Goal: Transaction & Acquisition: Purchase product/service

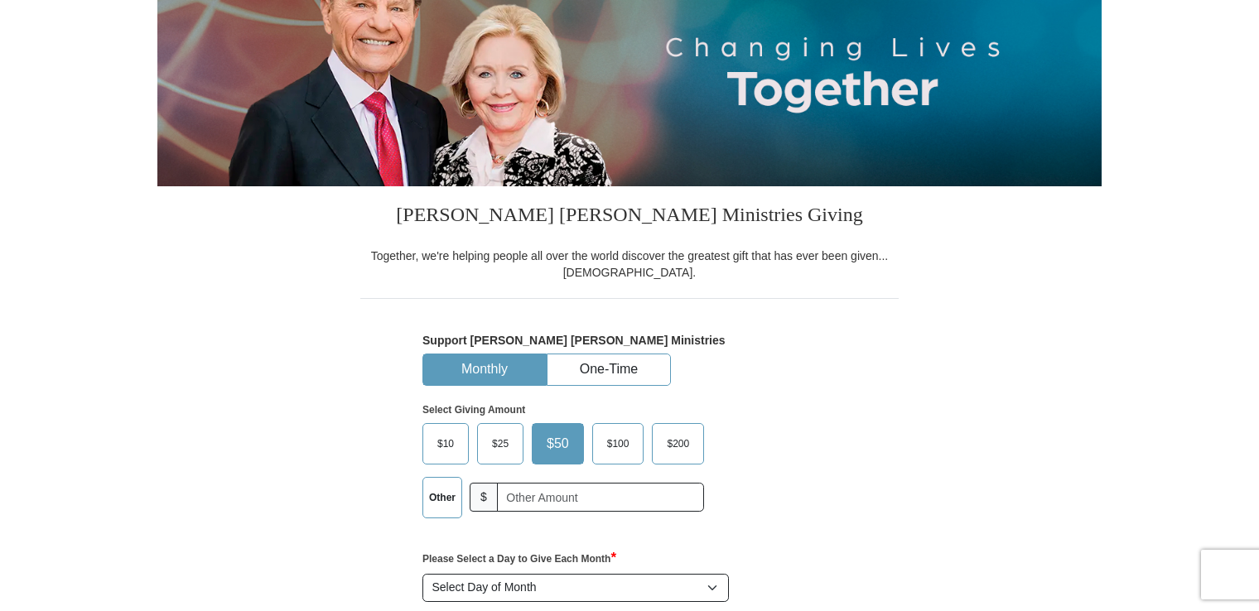
scroll to position [231, 0]
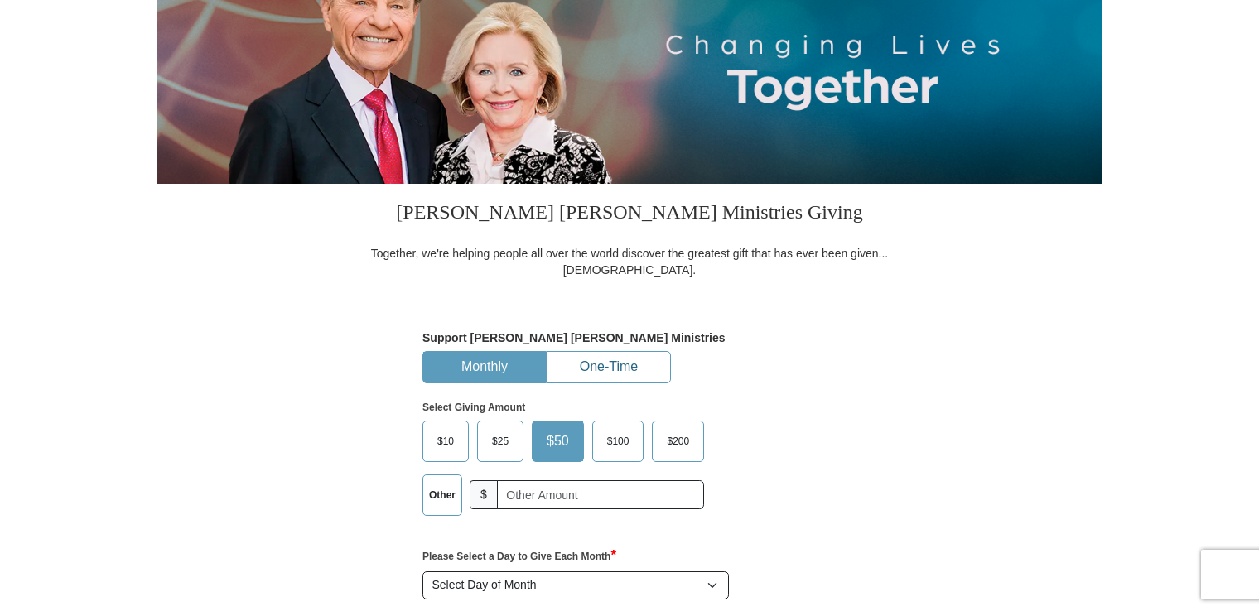
click at [606, 372] on button "One-Time" at bounding box center [609, 367] width 123 height 31
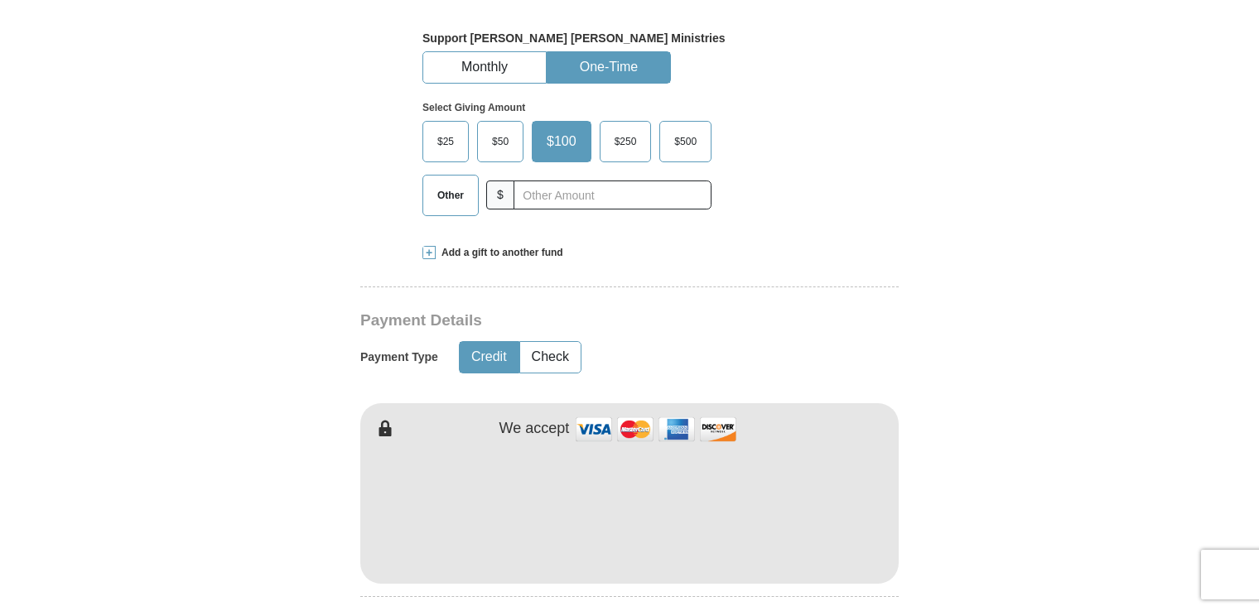
scroll to position [534, 0]
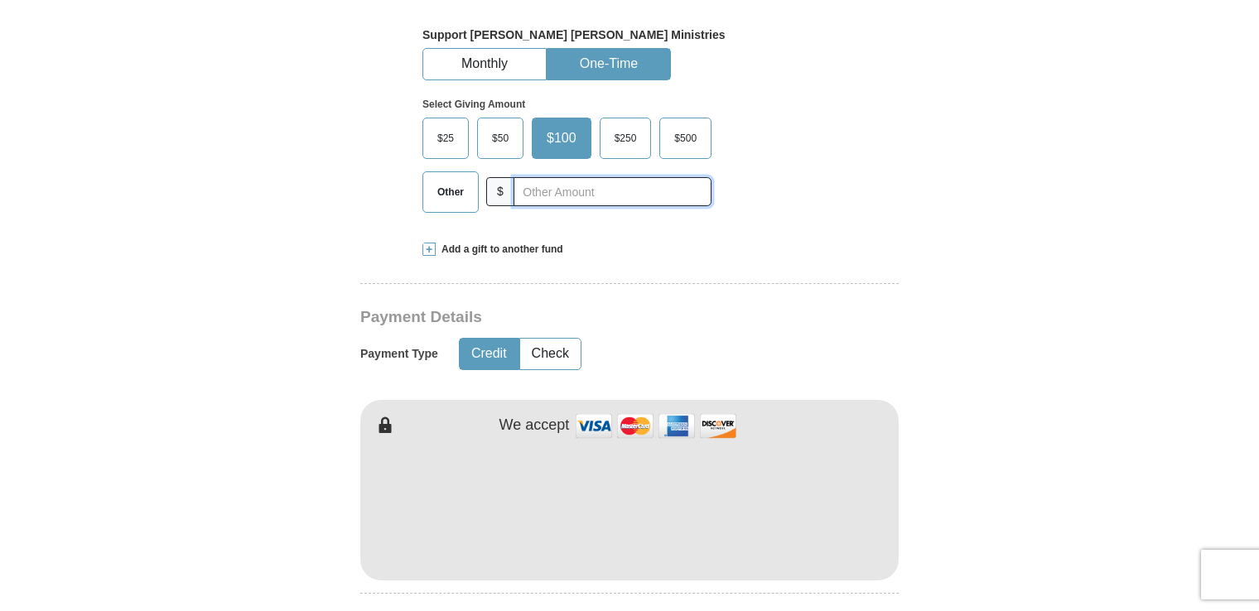
click at [537, 196] on input "text" at bounding box center [613, 191] width 198 height 29
type input "120.00"
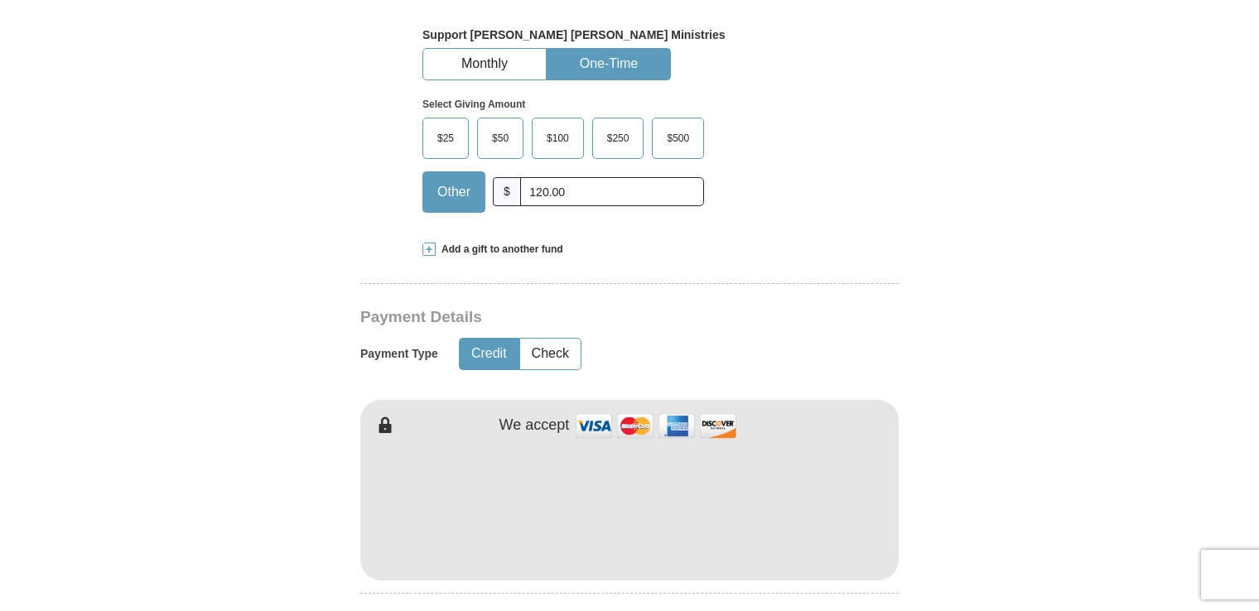
click at [484, 253] on span "Add a gift to another fund" at bounding box center [500, 250] width 128 height 14
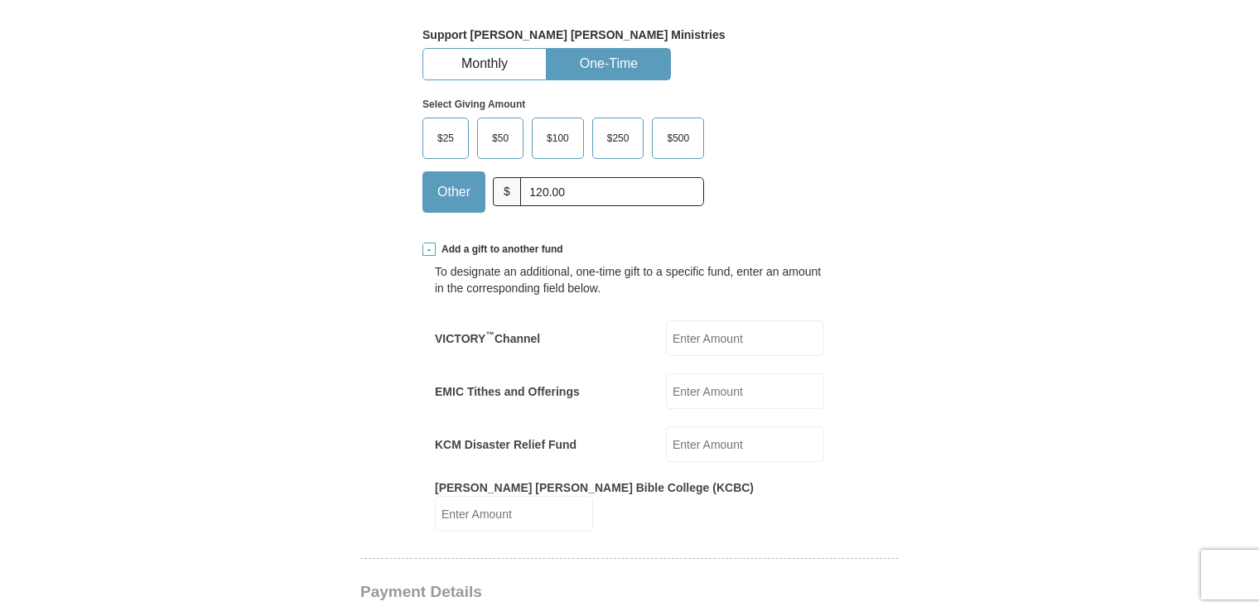
click at [707, 345] on input "VICTORY ™ Channel" at bounding box center [745, 339] width 158 height 36
type input "50.00"
click at [722, 394] on input "EMIC Tithes and Offerings" at bounding box center [745, 392] width 158 height 36
type input "50.00"
click at [729, 447] on input "KCM Disaster Relief Fund" at bounding box center [745, 445] width 158 height 36
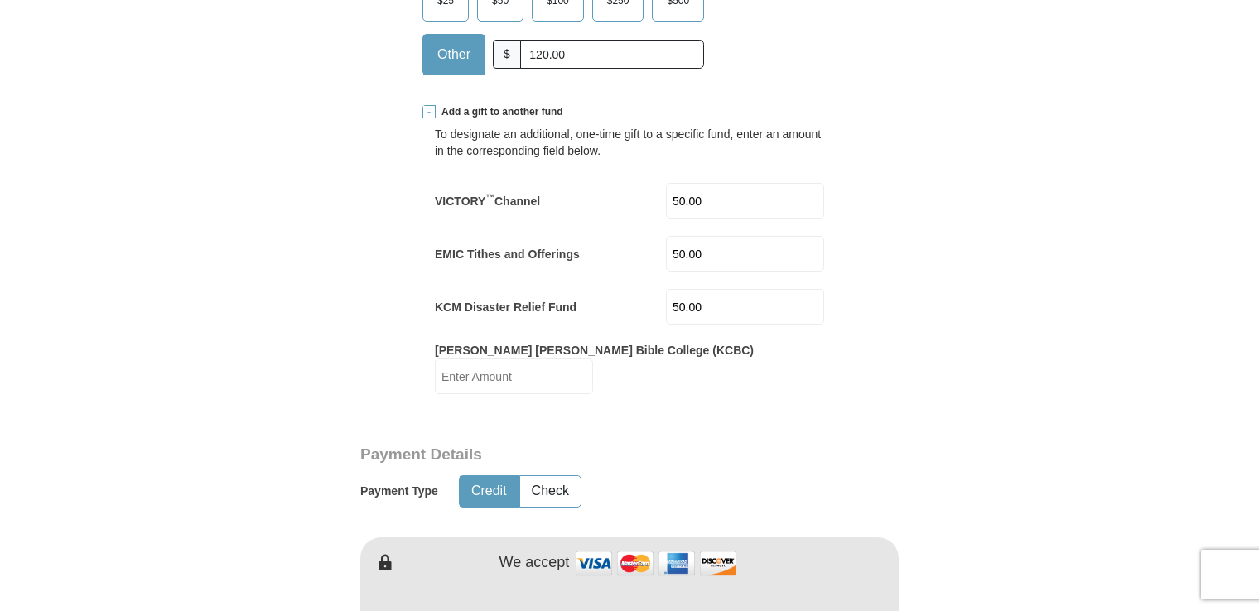
scroll to position [689, 0]
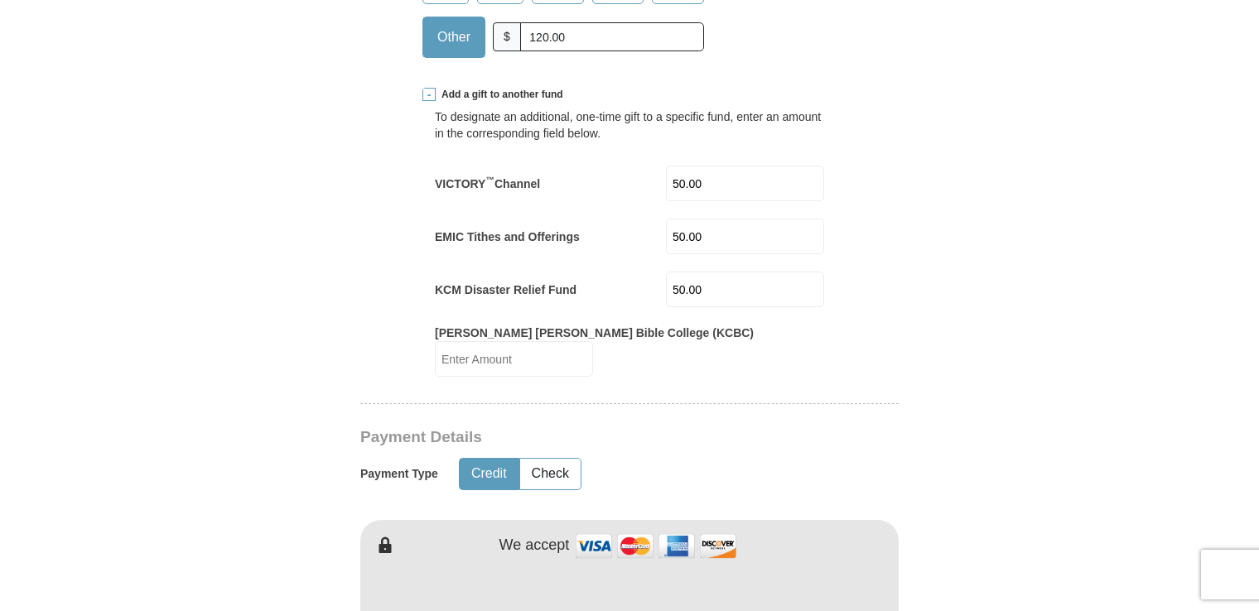
type input "50.00"
click at [485, 459] on button "Credit" at bounding box center [489, 474] width 59 height 31
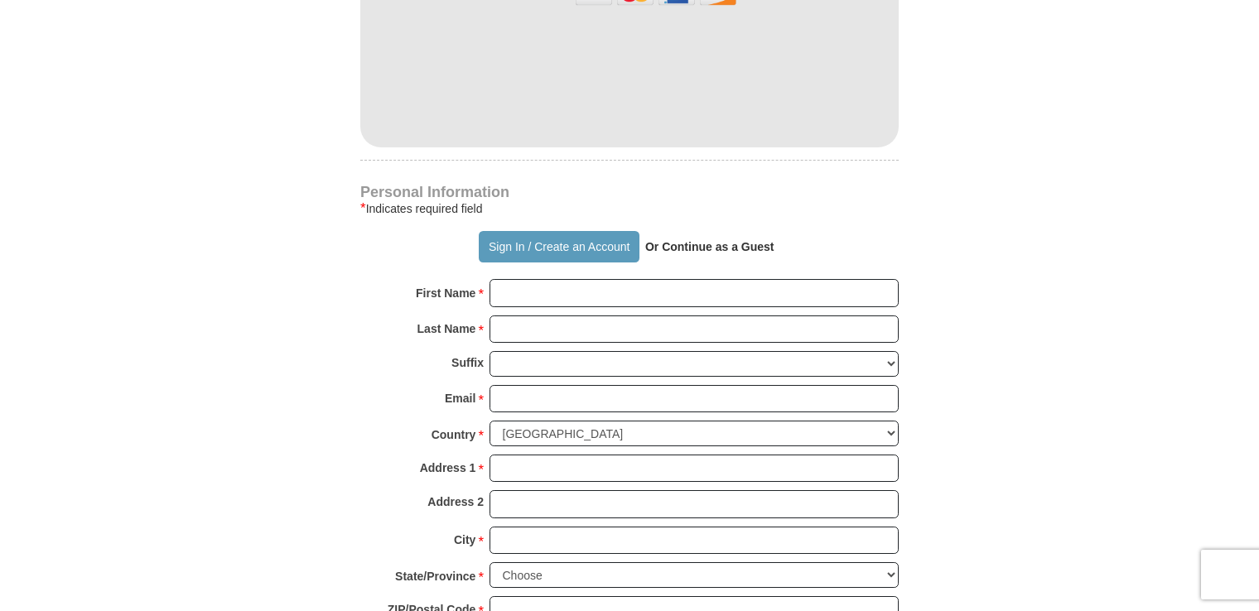
scroll to position [1244, 0]
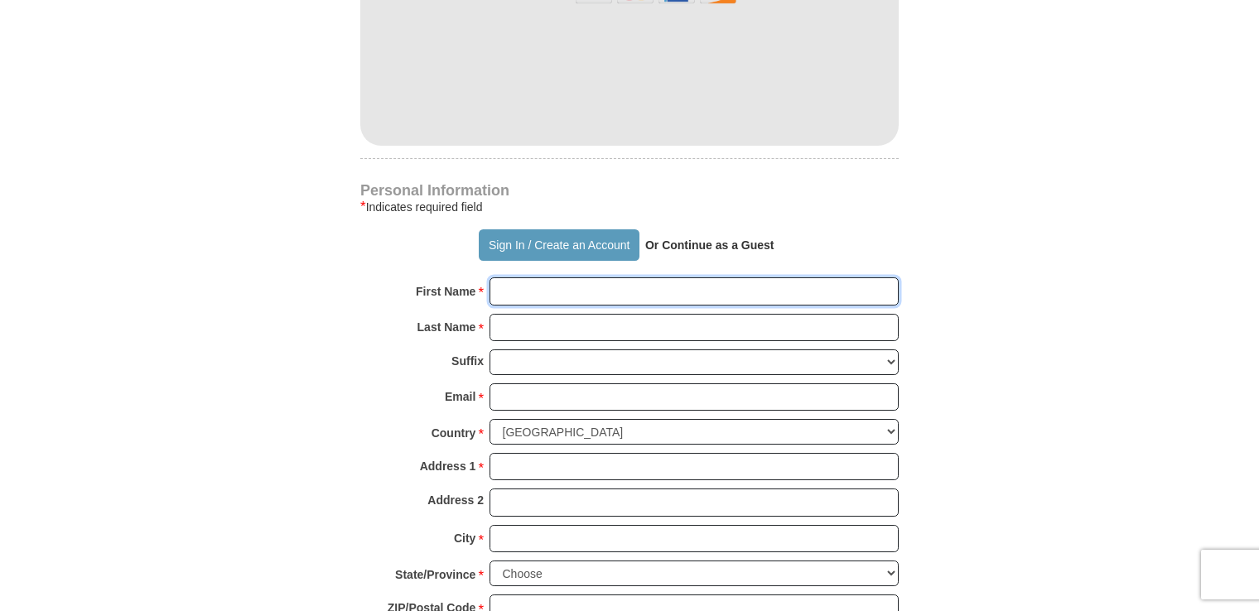
click at [520, 278] on input "First Name *" at bounding box center [694, 292] width 409 height 28
type input "[PERSON_NAME]"
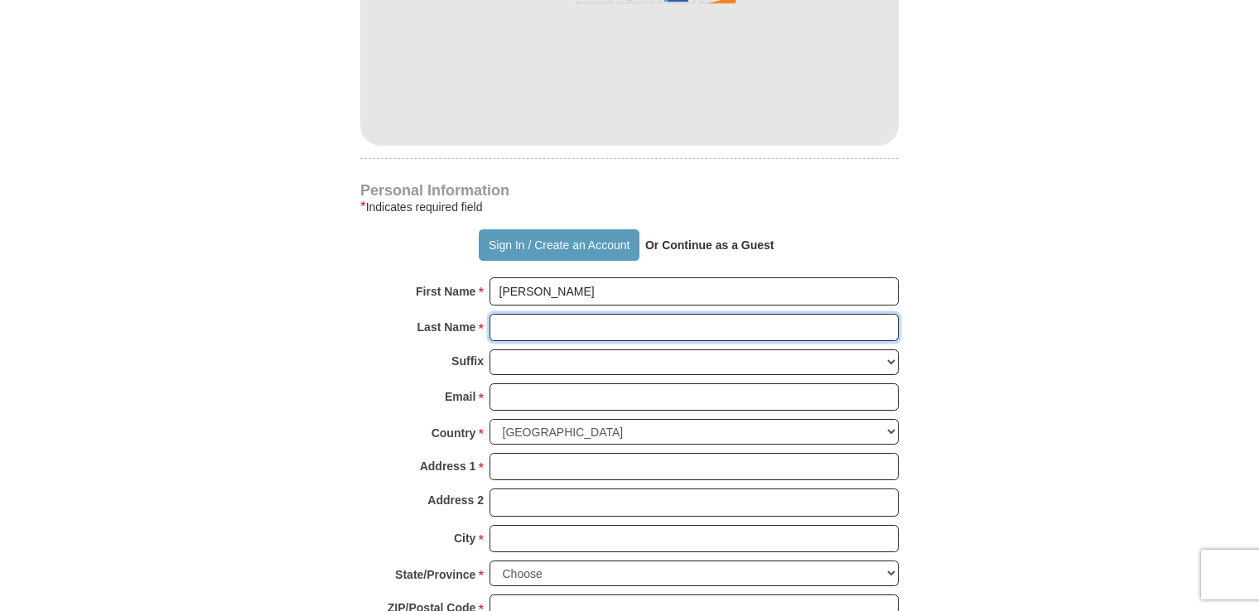
type input "[PERSON_NAME]"
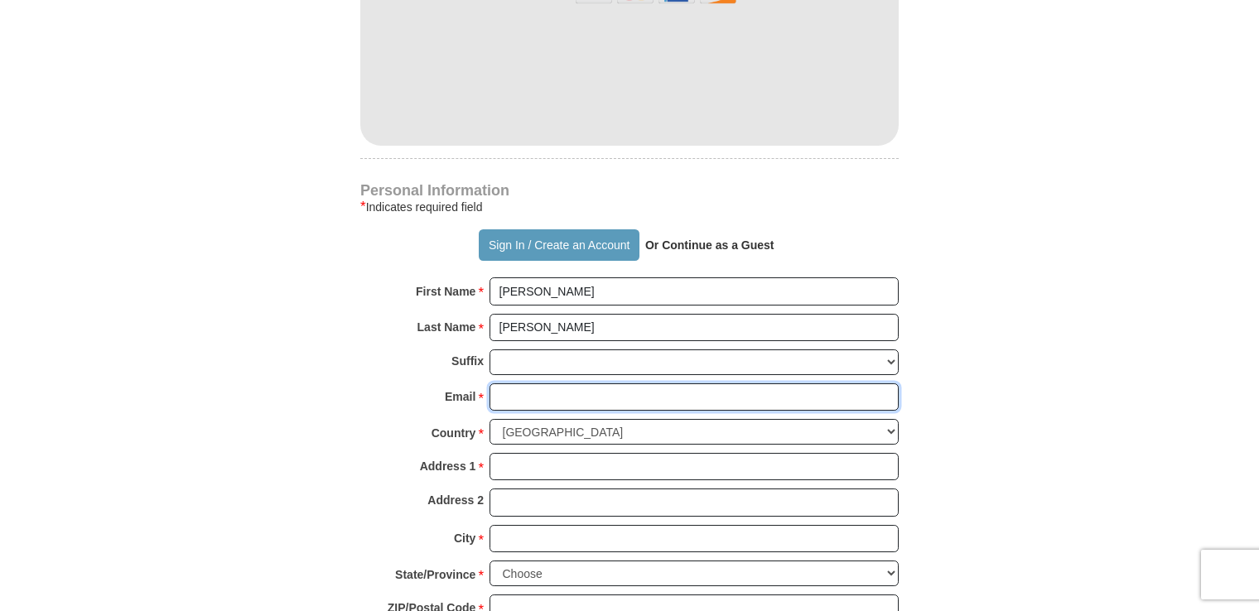
type input "[EMAIL_ADDRESS][DOMAIN_NAME]"
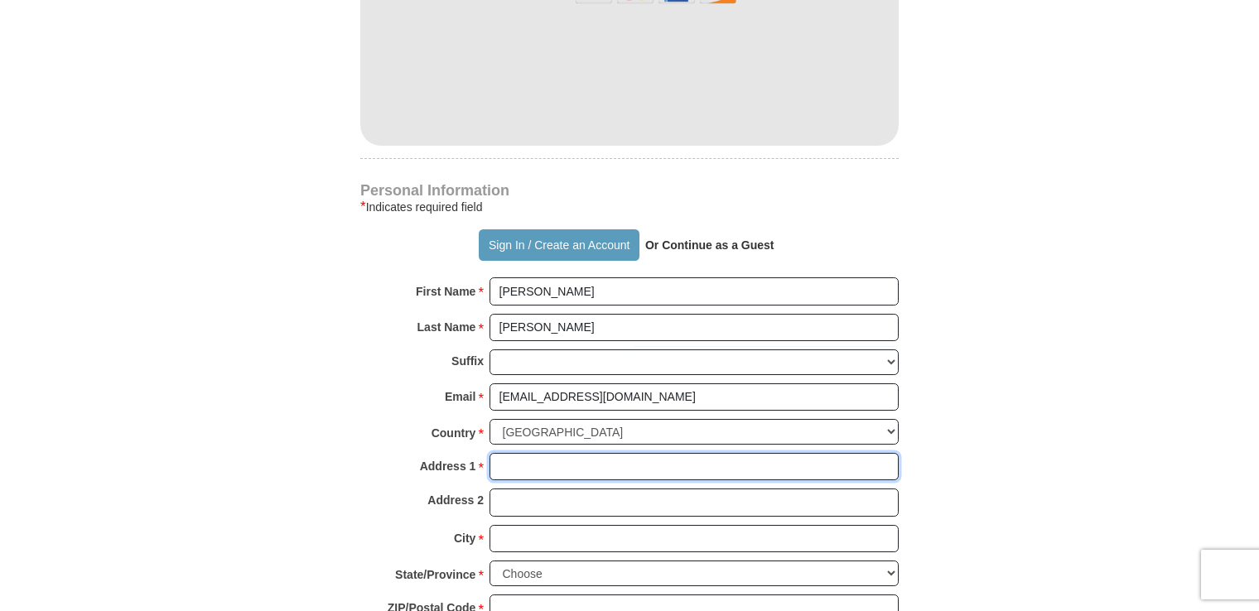
type input "[STREET_ADDRESS][PERSON_NAME]"
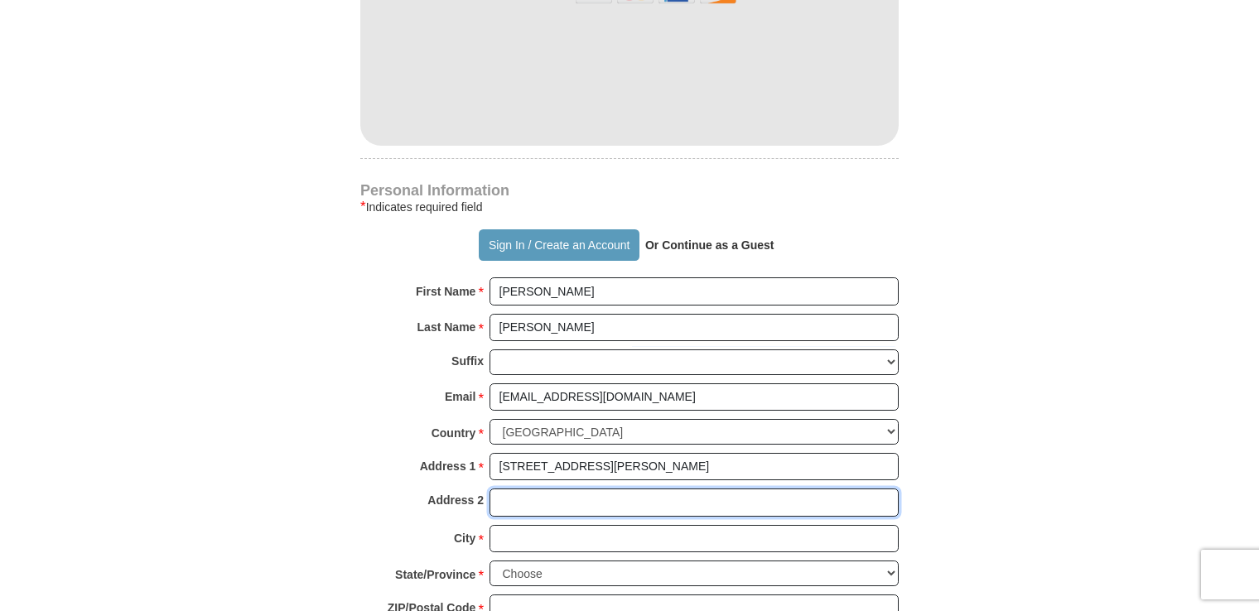
type input "[STREET_ADDRESS][PERSON_NAME]"
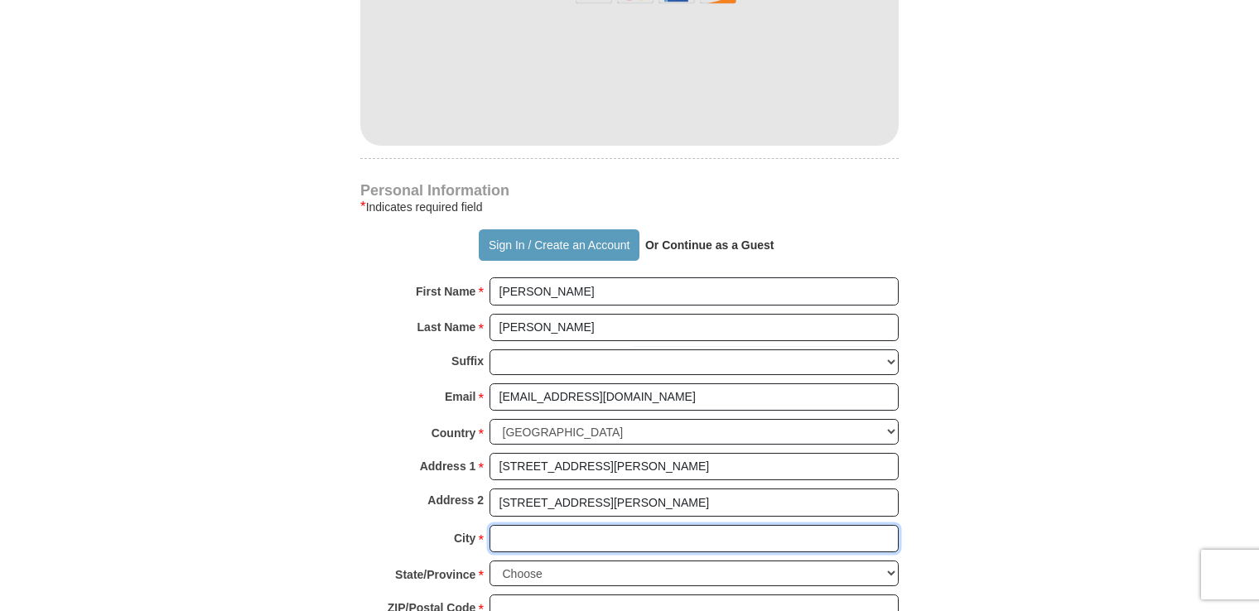
type input "Mentor"
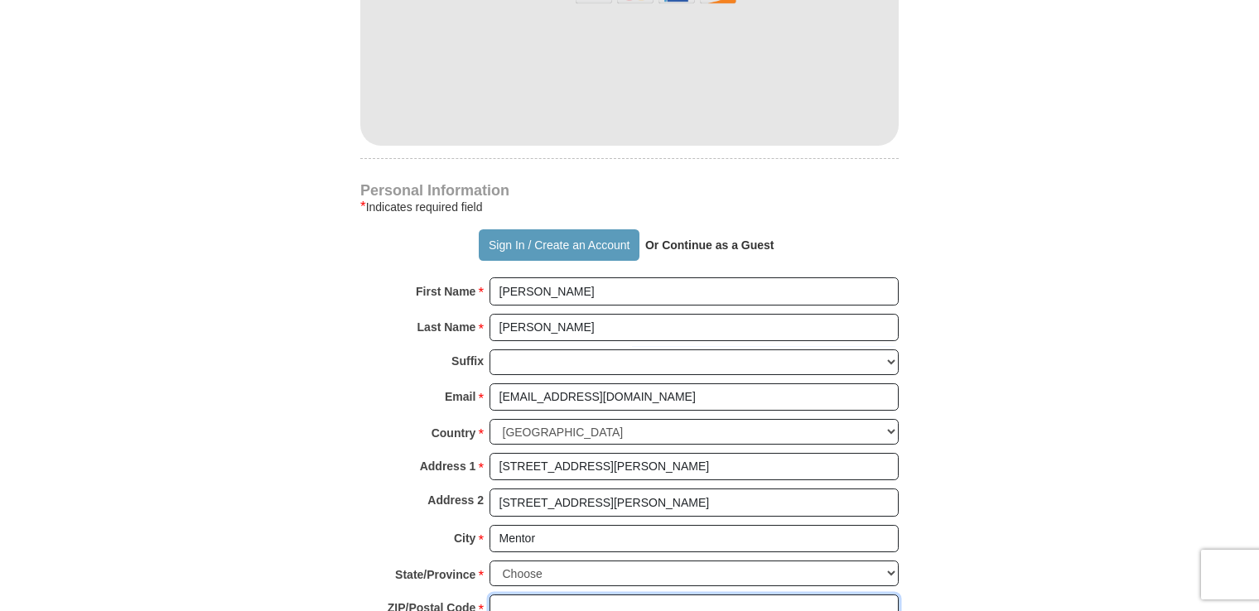
type input "44060"
type input "[PHONE_NUMBER]"
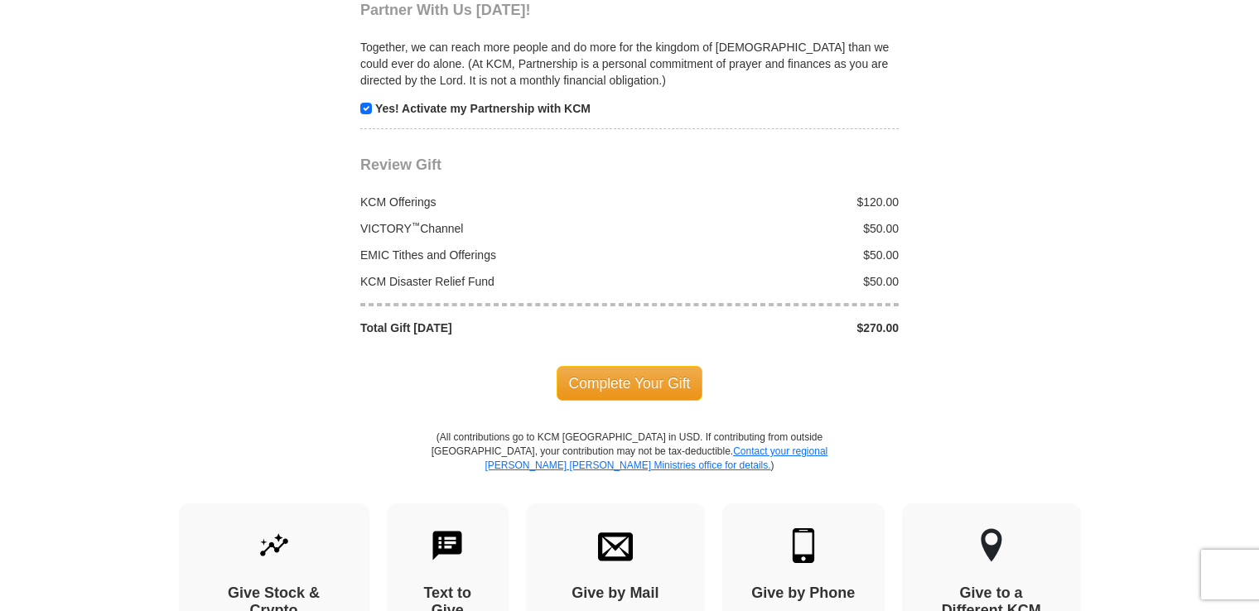
scroll to position [1954, 0]
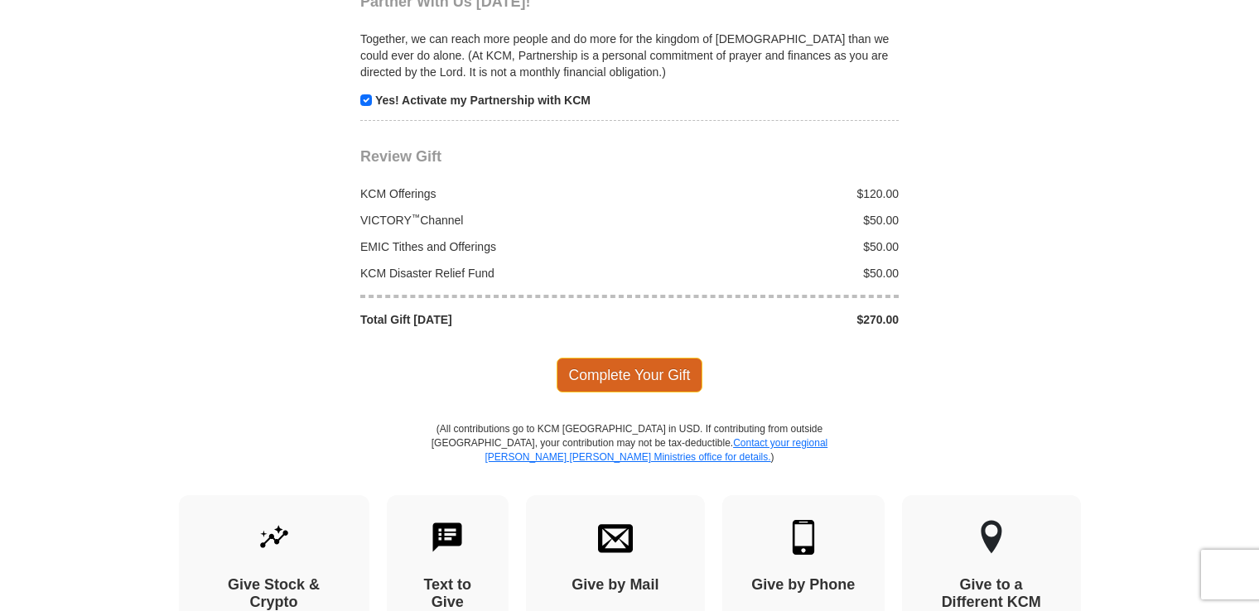
click at [637, 358] on span "Complete Your Gift" at bounding box center [630, 375] width 147 height 35
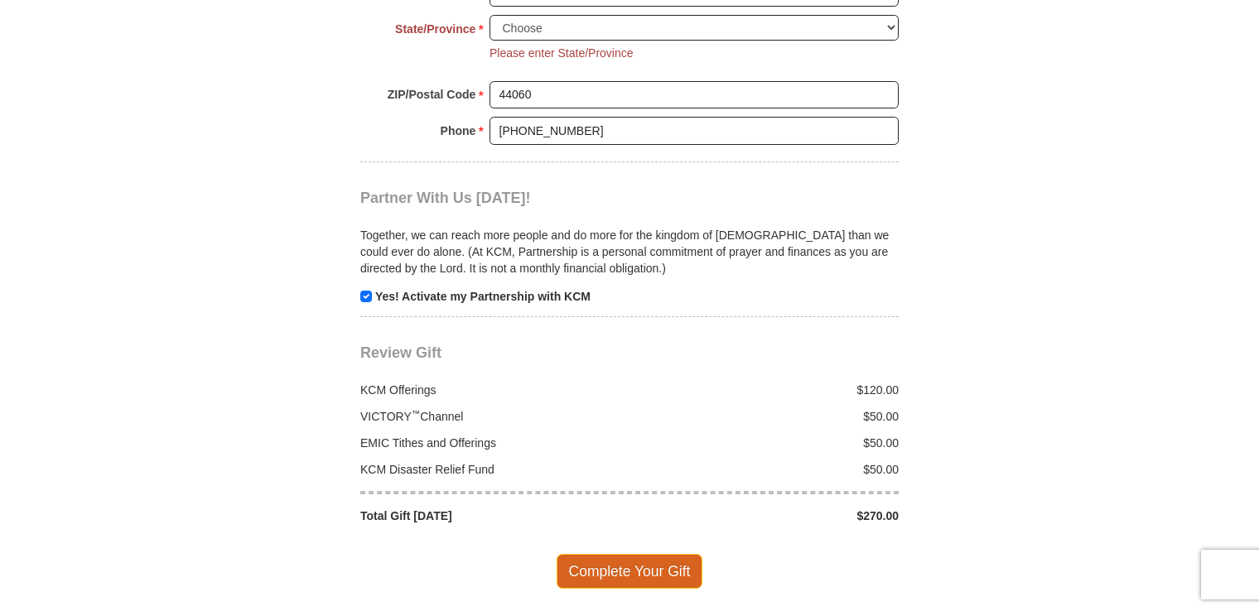
scroll to position [1766, 0]
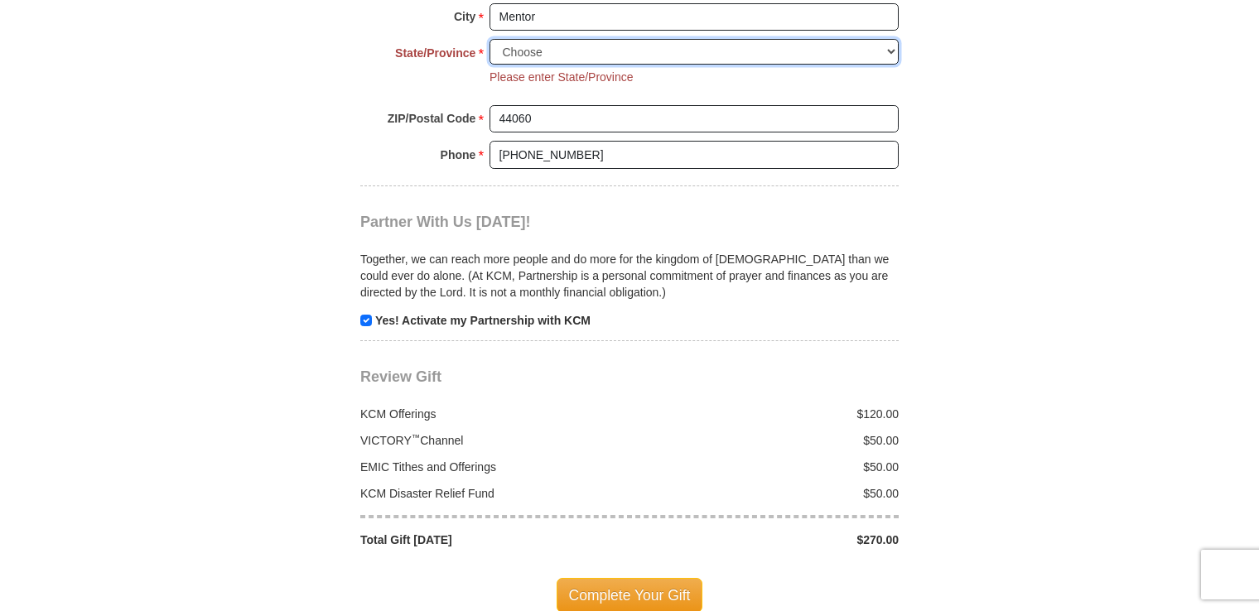
click at [885, 39] on select "Choose [US_STATE] [US_STATE] [US_STATE] [US_STATE] [US_STATE] Armed Forces Amer…" at bounding box center [694, 52] width 409 height 26
select select "OH"
click at [490, 39] on select "Choose [US_STATE] [US_STATE] [US_STATE] [US_STATE] [US_STATE] Armed Forces Amer…" at bounding box center [694, 52] width 409 height 26
click at [628, 578] on span "Complete Your Gift" at bounding box center [630, 595] width 147 height 35
